Goal: Communication & Community: Answer question/provide support

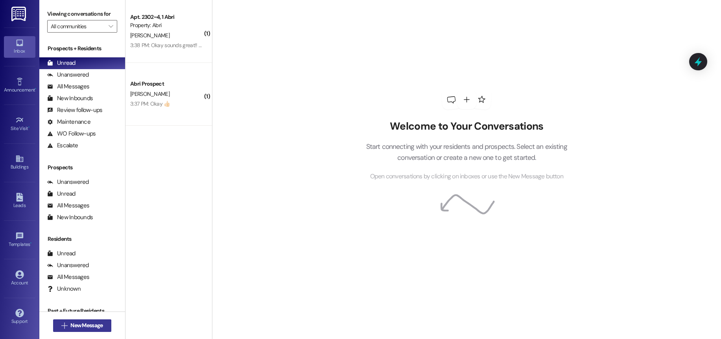
click at [76, 327] on span "New Message" at bounding box center [86, 326] width 32 height 8
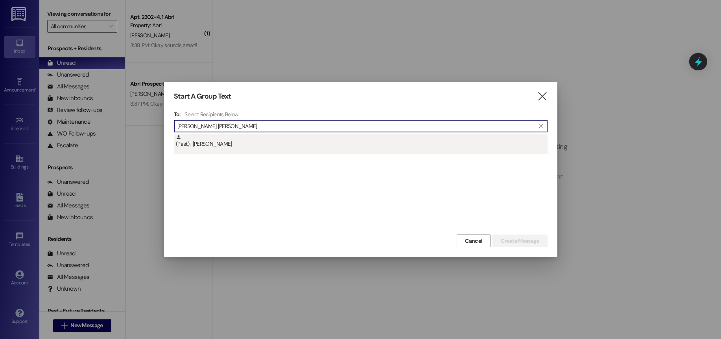
type input "[PERSON_NAME] [PERSON_NAME]"
click at [321, 142] on div "(Past) : [PERSON_NAME]" at bounding box center [362, 142] width 372 height 14
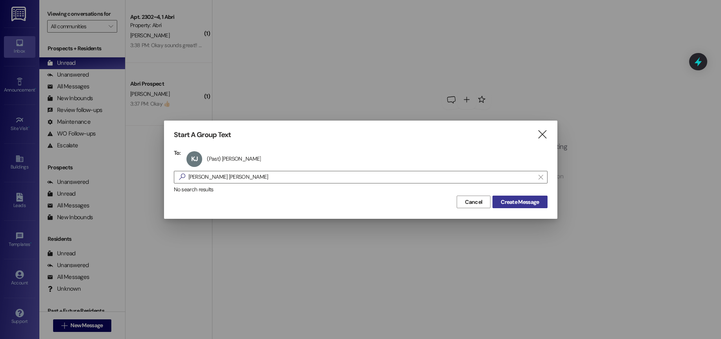
click at [508, 202] on span "Create Message" at bounding box center [520, 202] width 38 height 8
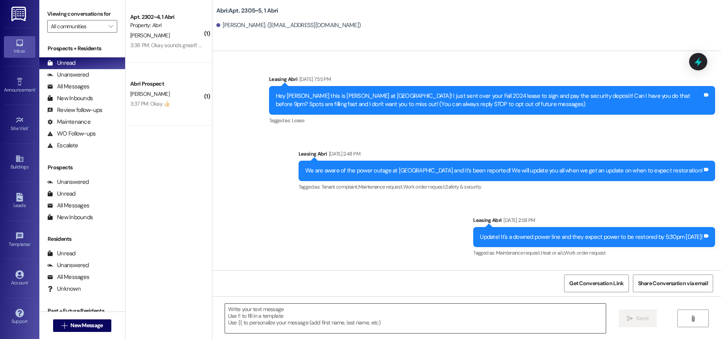
click at [425, 312] on textarea at bounding box center [415, 319] width 381 height 30
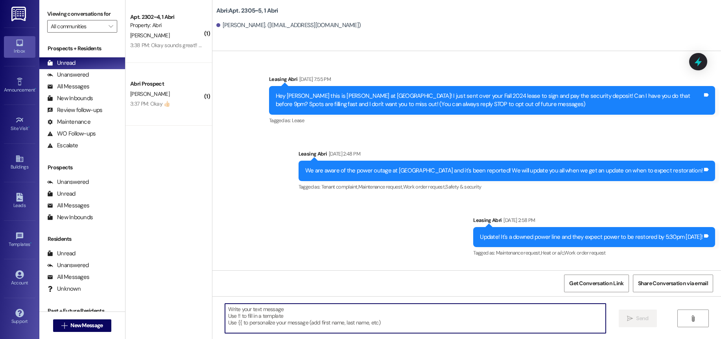
scroll to position [14013, 0]
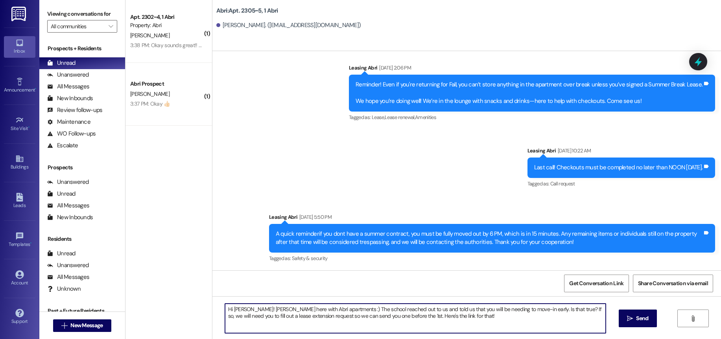
type textarea "Hi [PERSON_NAME]! [PERSON_NAME] here with Abri apartments :) The school reached…"
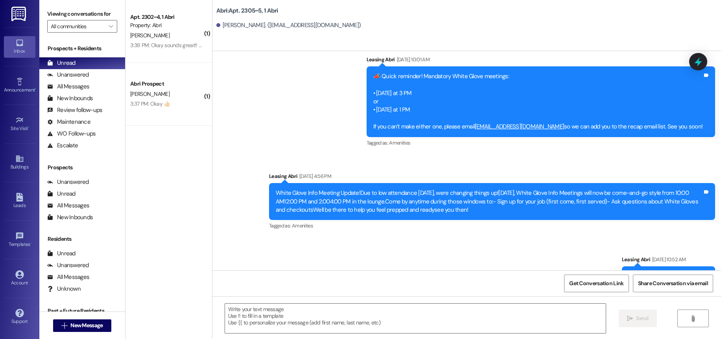
scroll to position [12798, 0]
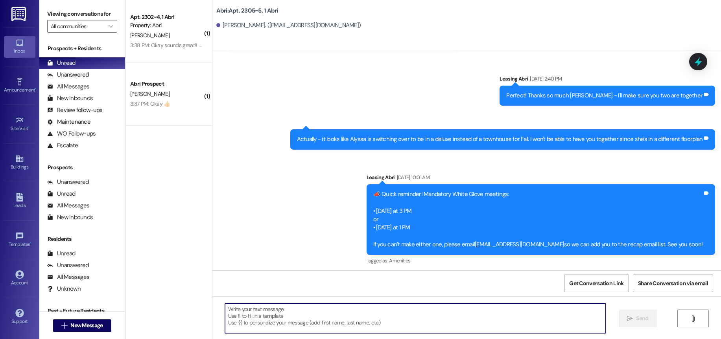
click at [297, 329] on textarea at bounding box center [415, 319] width 381 height 30
paste textarea "[URL][DOMAIN_NAME]"
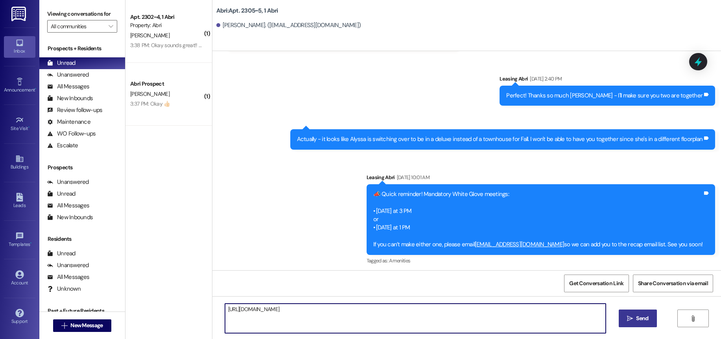
type textarea "[URL][DOMAIN_NAME]"
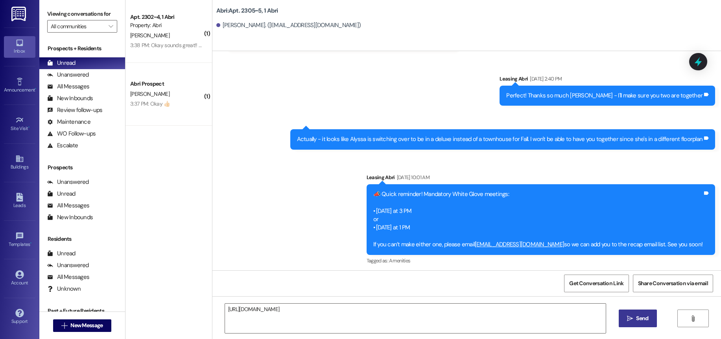
click at [638, 311] on button " Send" at bounding box center [638, 319] width 38 height 18
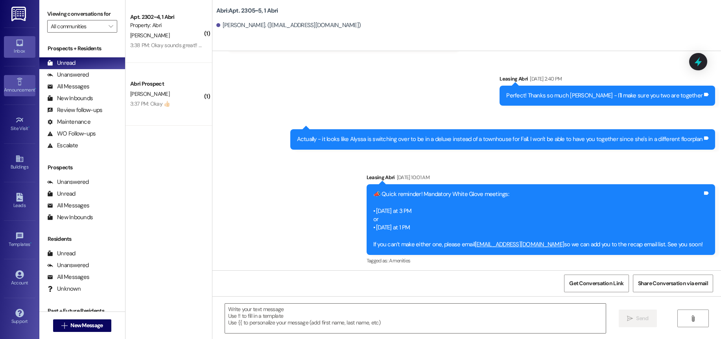
scroll to position [12601, 0]
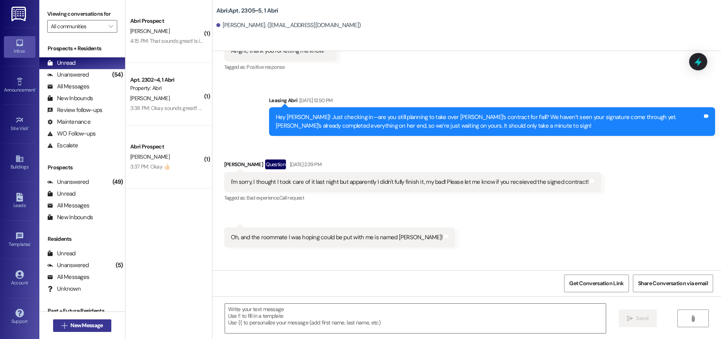
click at [71, 327] on span "New Message" at bounding box center [86, 326] width 32 height 8
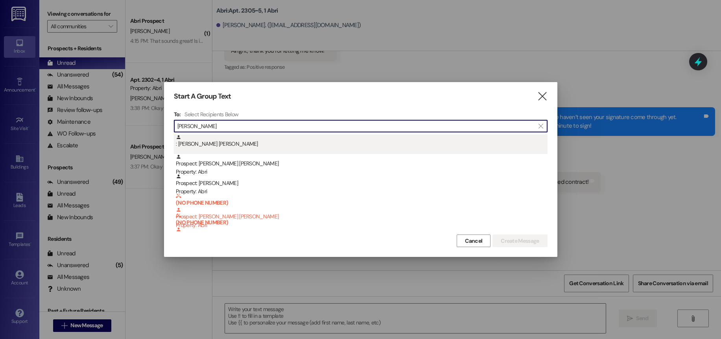
type input "[PERSON_NAME]"
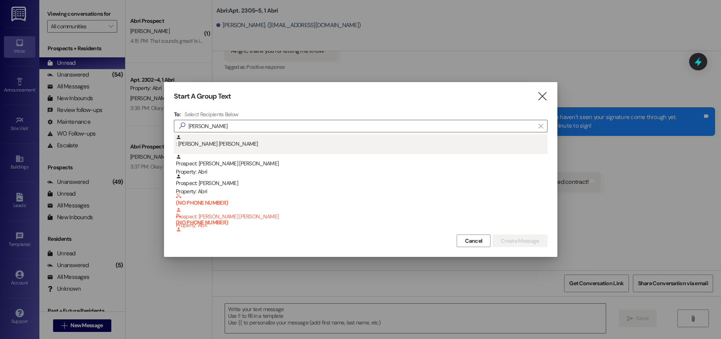
click at [232, 136] on div ": [PERSON_NAME] [PERSON_NAME]" at bounding box center [362, 142] width 372 height 14
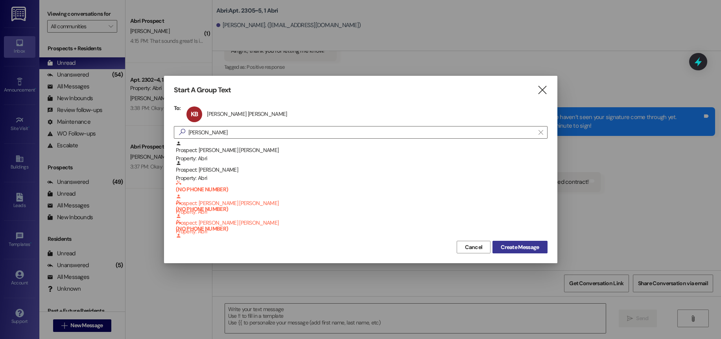
click at [527, 244] on span "Create Message" at bounding box center [520, 247] width 38 height 8
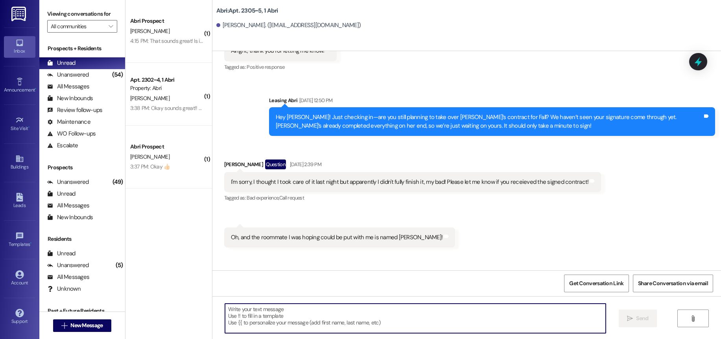
click at [284, 316] on textarea at bounding box center [415, 319] width 381 height 30
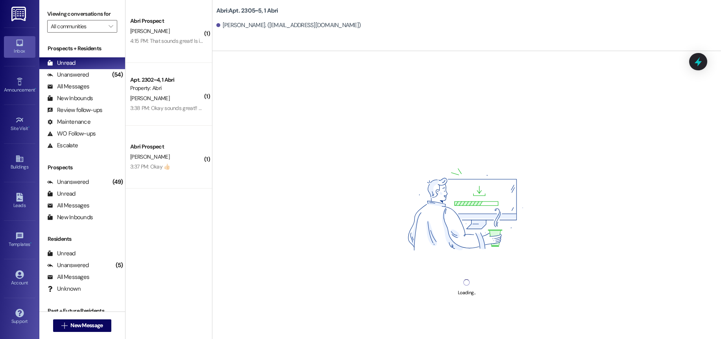
click at [284, 316] on div "Loading..." at bounding box center [466, 220] width 509 height 339
click at [312, 313] on div "Loading..." at bounding box center [466, 220] width 509 height 339
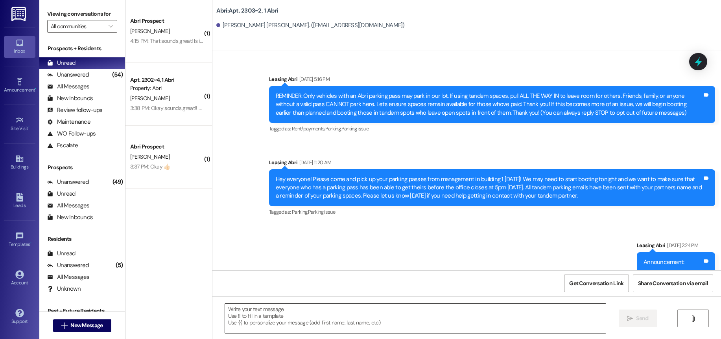
click at [354, 325] on textarea at bounding box center [415, 319] width 381 height 30
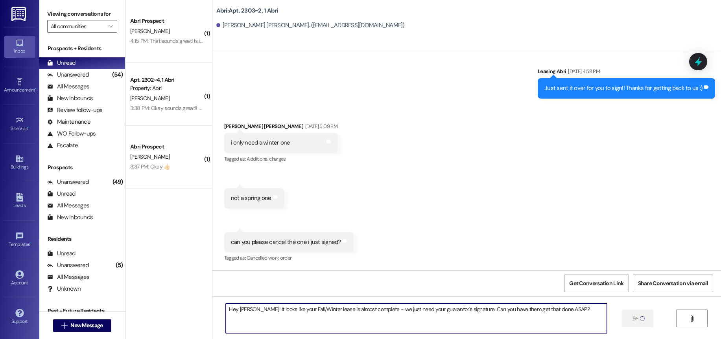
type textarea "Hey [PERSON_NAME]! It looks like your Fall/Winter lease is almost complete - we…"
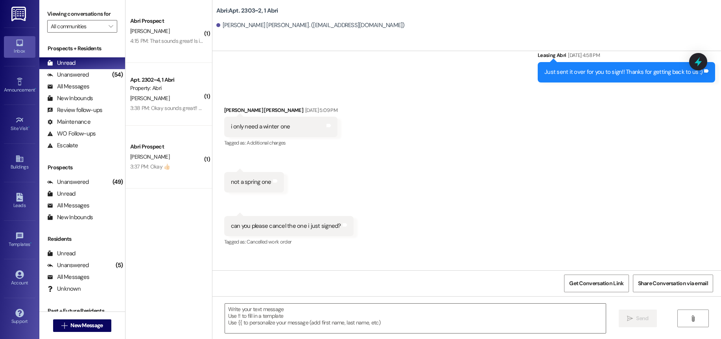
click at [161, 151] on div "Abri Prospect" at bounding box center [166, 147] width 74 height 10
